Goal: Task Accomplishment & Management: Use online tool/utility

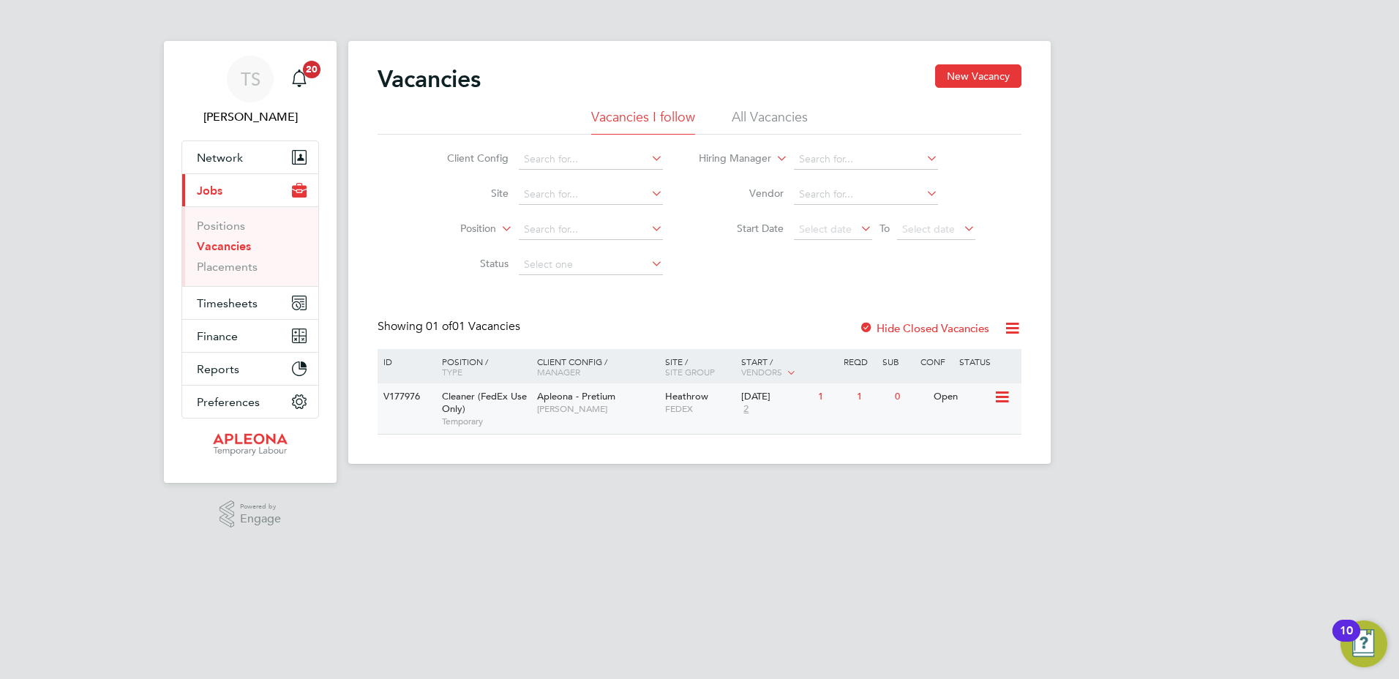
click at [1004, 393] on icon at bounding box center [1001, 398] width 15 height 18
click at [963, 430] on li "View Details" at bounding box center [965, 431] width 85 height 20
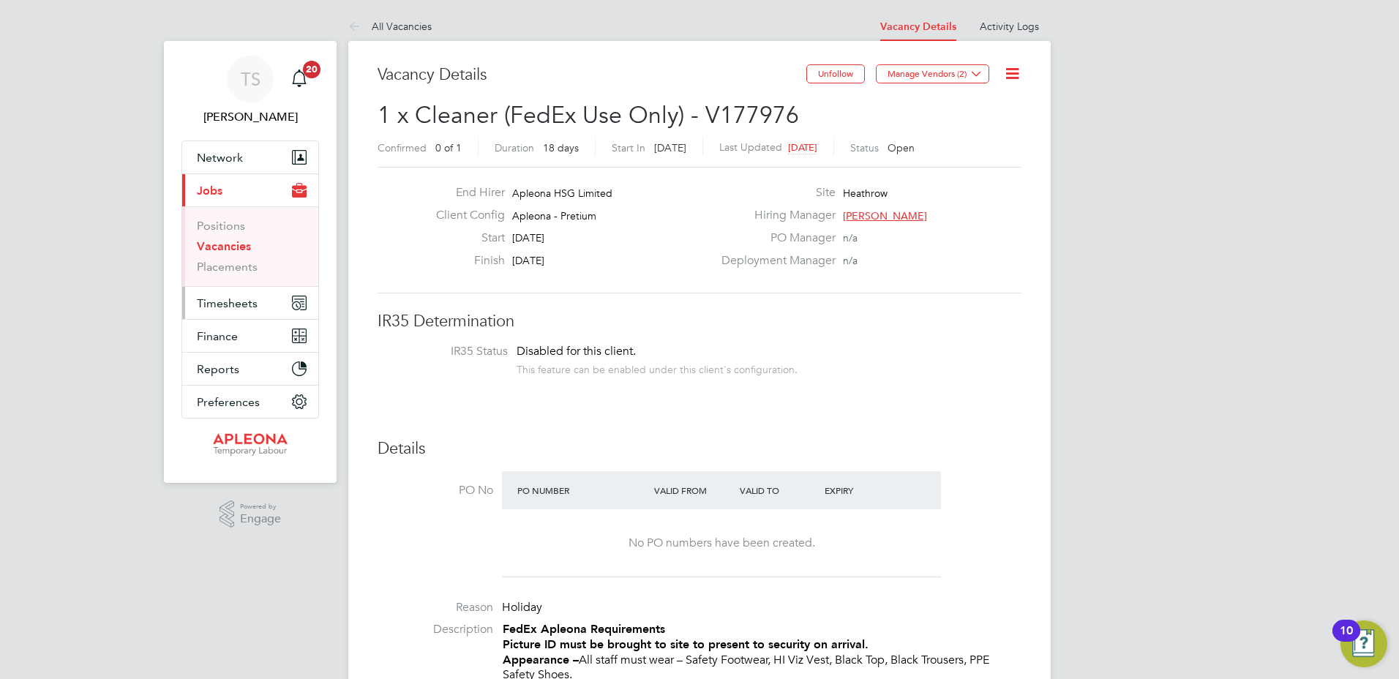
click at [218, 297] on span "Timesheets" at bounding box center [227, 303] width 61 height 14
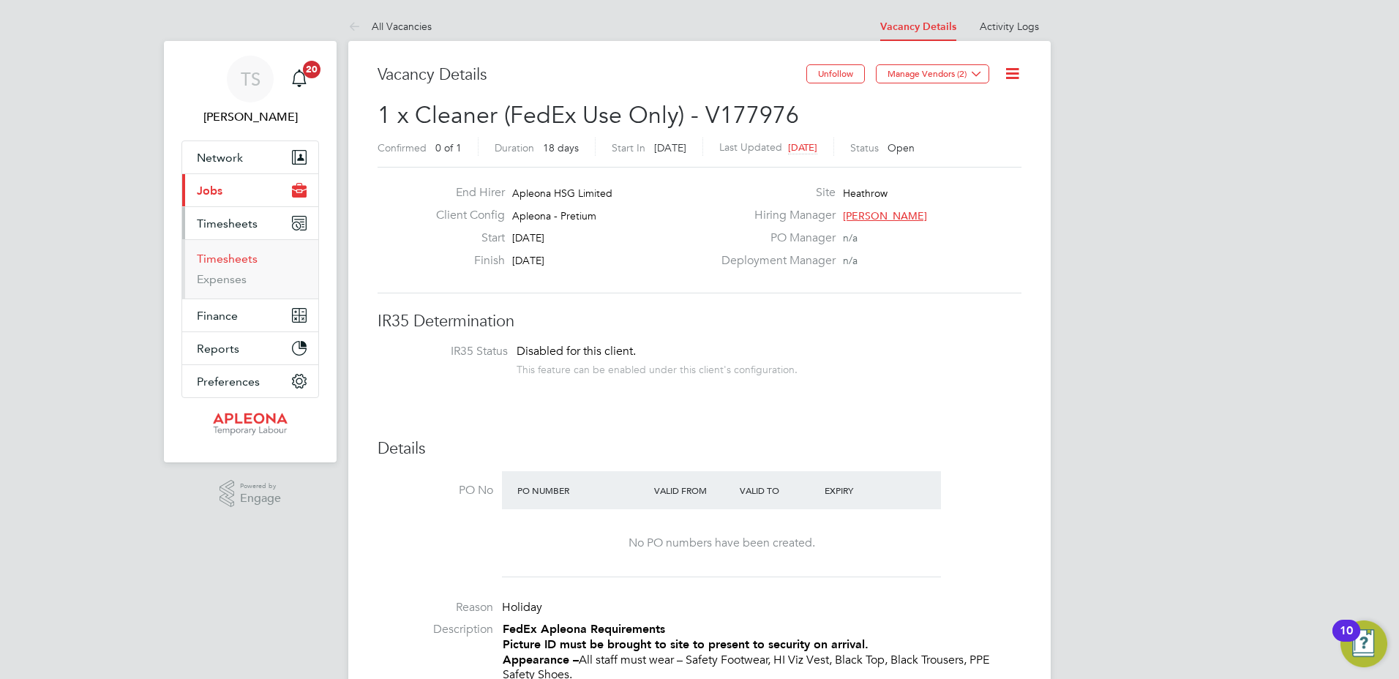
click at [212, 255] on link "Timesheets" at bounding box center [227, 259] width 61 height 14
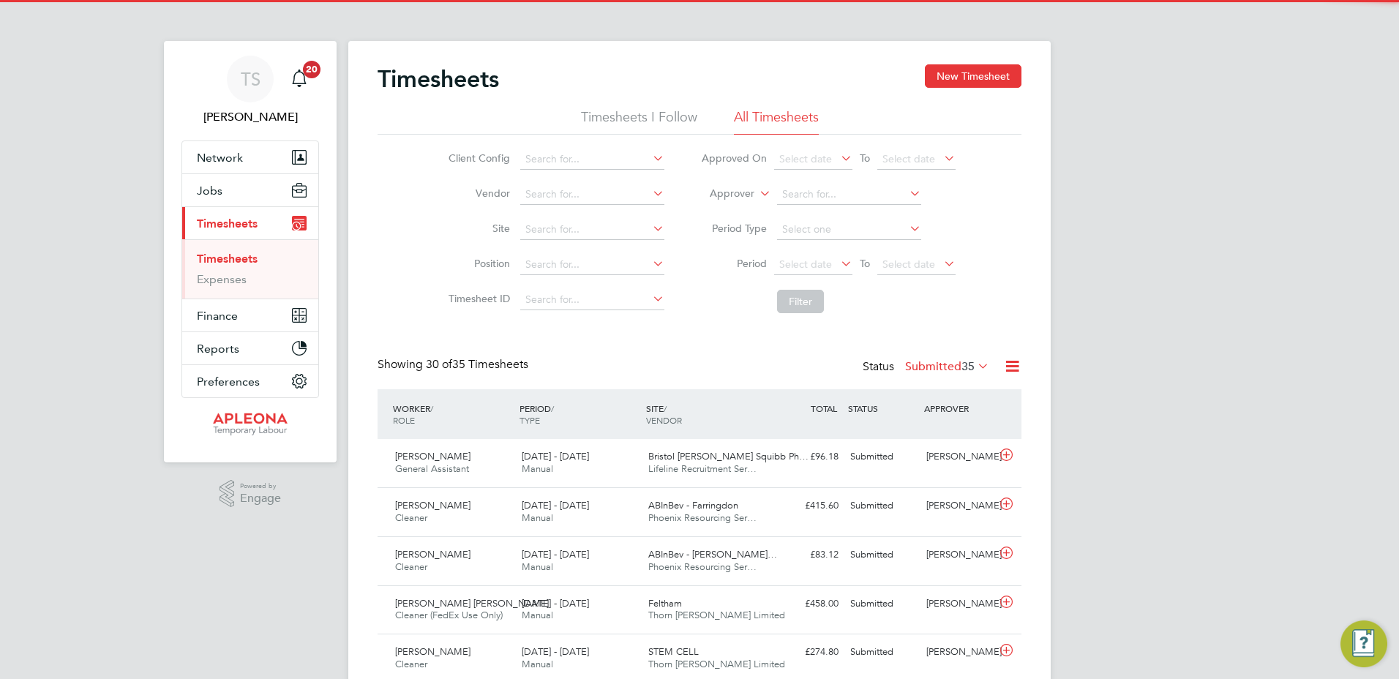
scroll to position [37, 127]
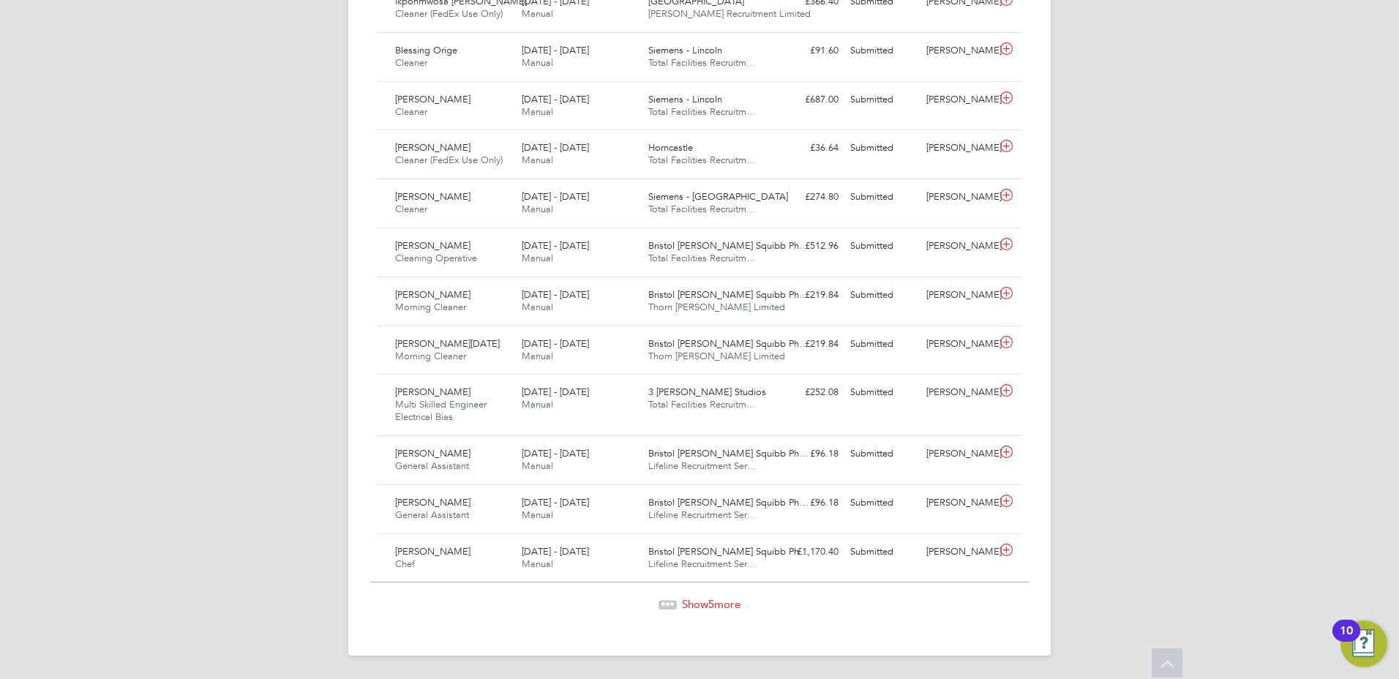
click at [714, 605] on span "5" at bounding box center [712, 604] width 6 height 14
